Goal: Navigation & Orientation: Go to known website

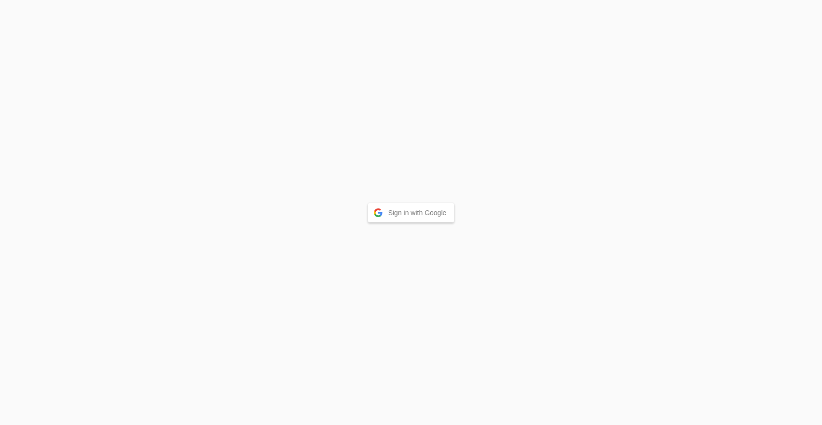
click at [427, 218] on button "Sign in with Google" at bounding box center [411, 212] width 86 height 19
